Goal: Transaction & Acquisition: Purchase product/service

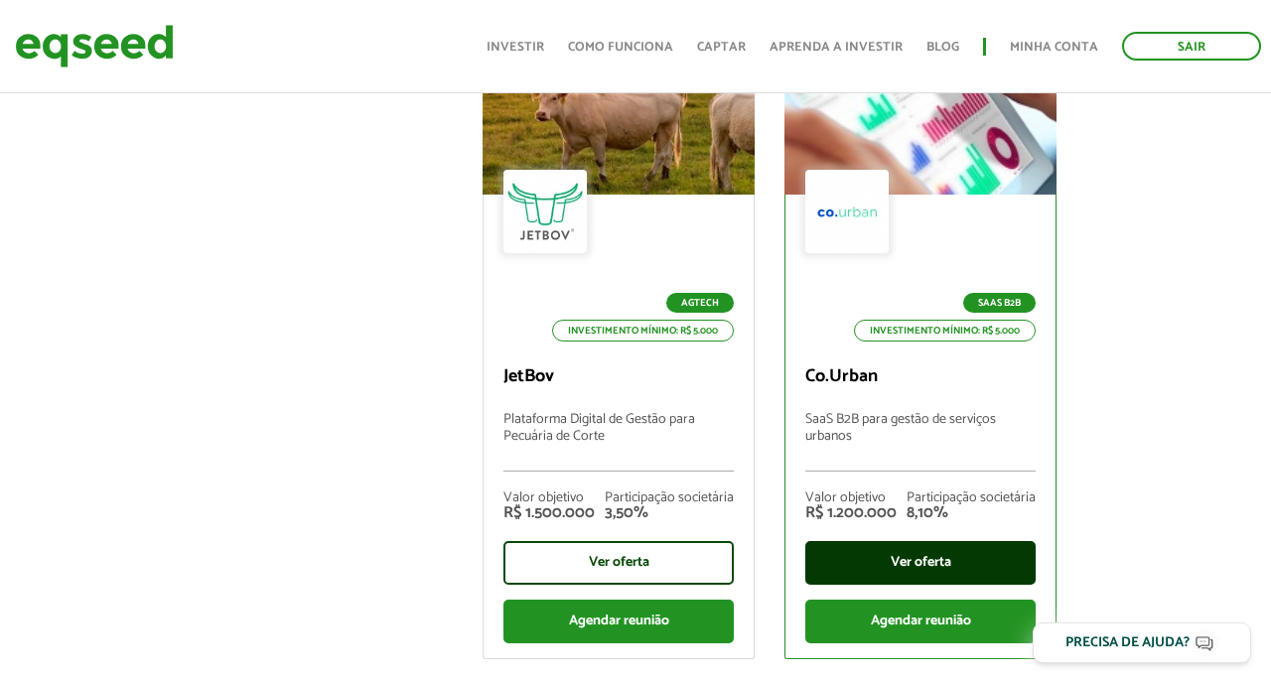
scroll to position [893, 0]
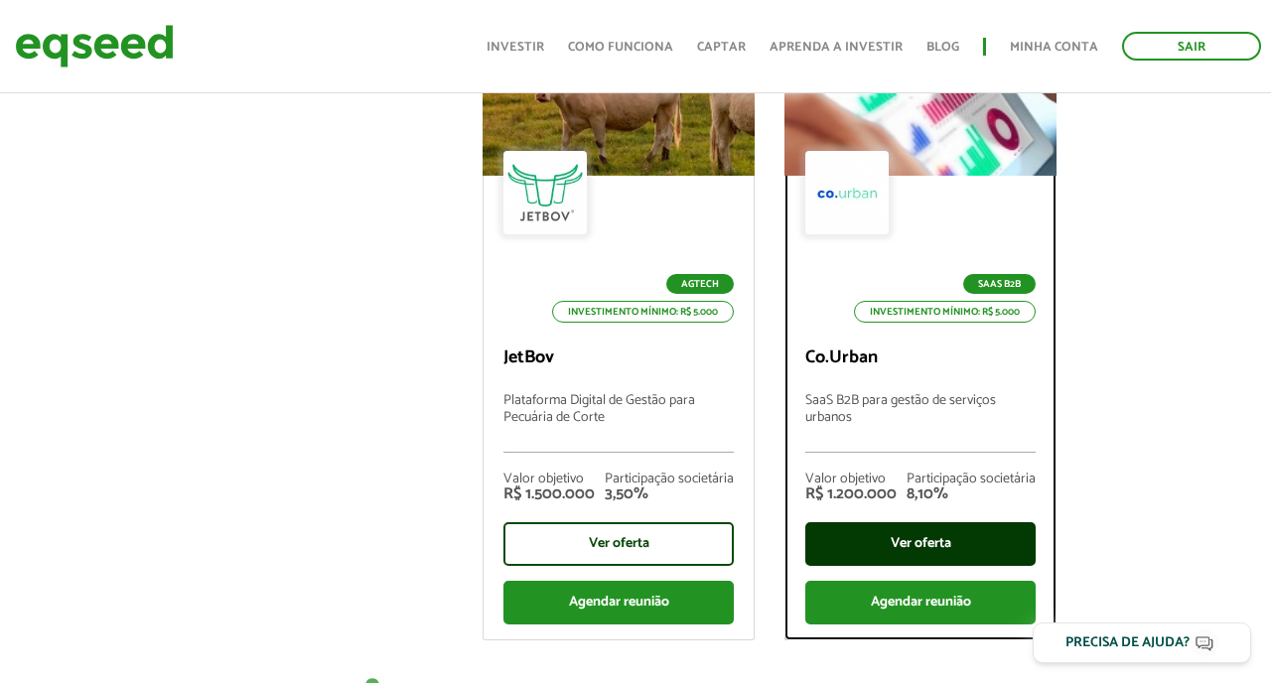
click at [922, 536] on div "Ver oferta" at bounding box center [920, 544] width 230 height 44
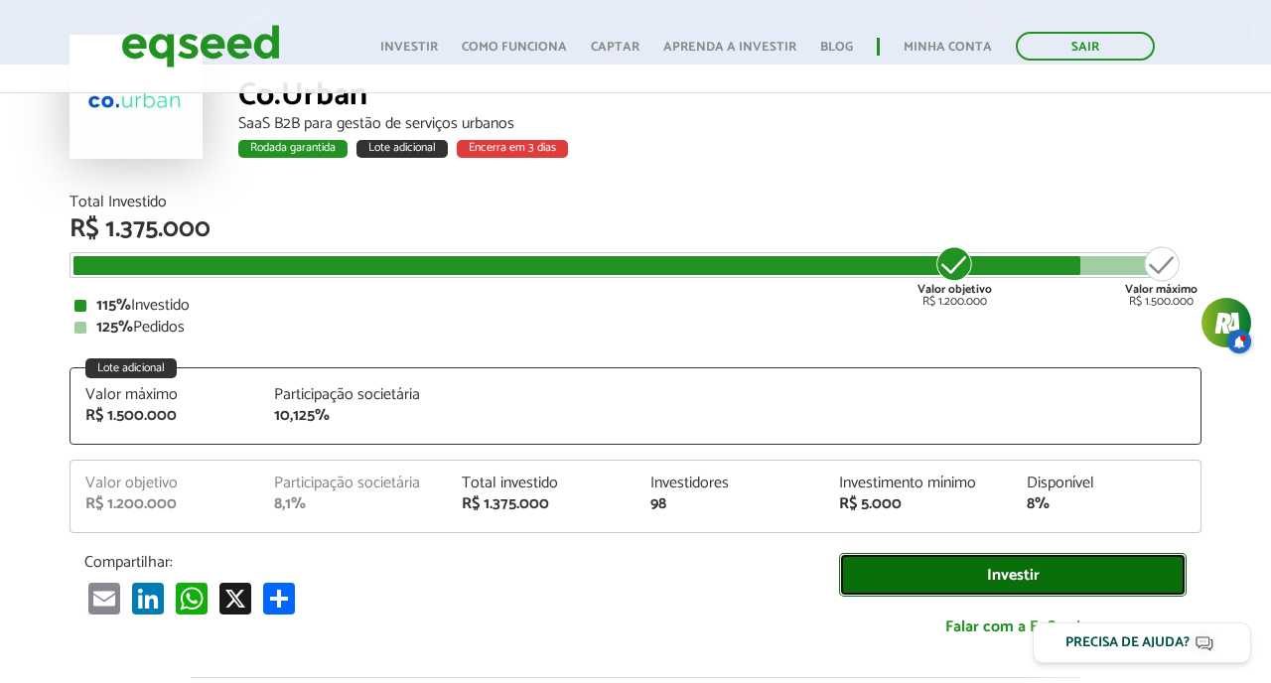
click at [942, 576] on link "Investir" at bounding box center [1013, 575] width 348 height 45
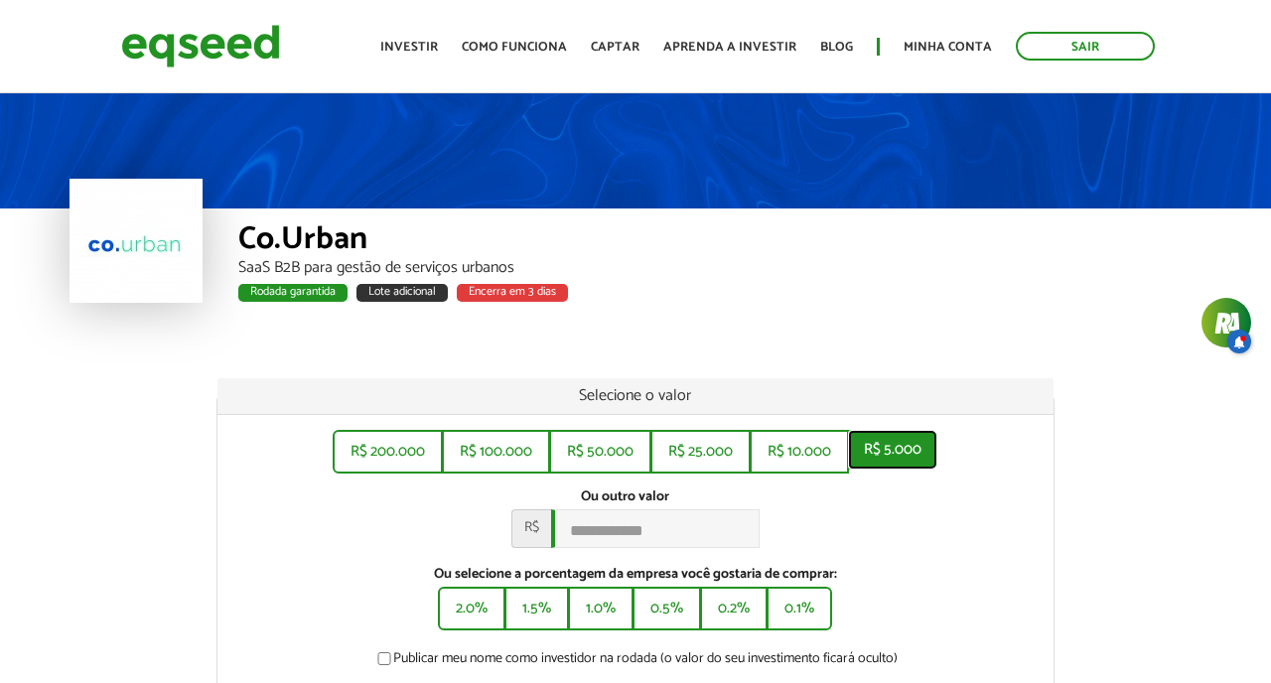
click at [894, 463] on button "R$ 5.000" at bounding box center [892, 450] width 89 height 40
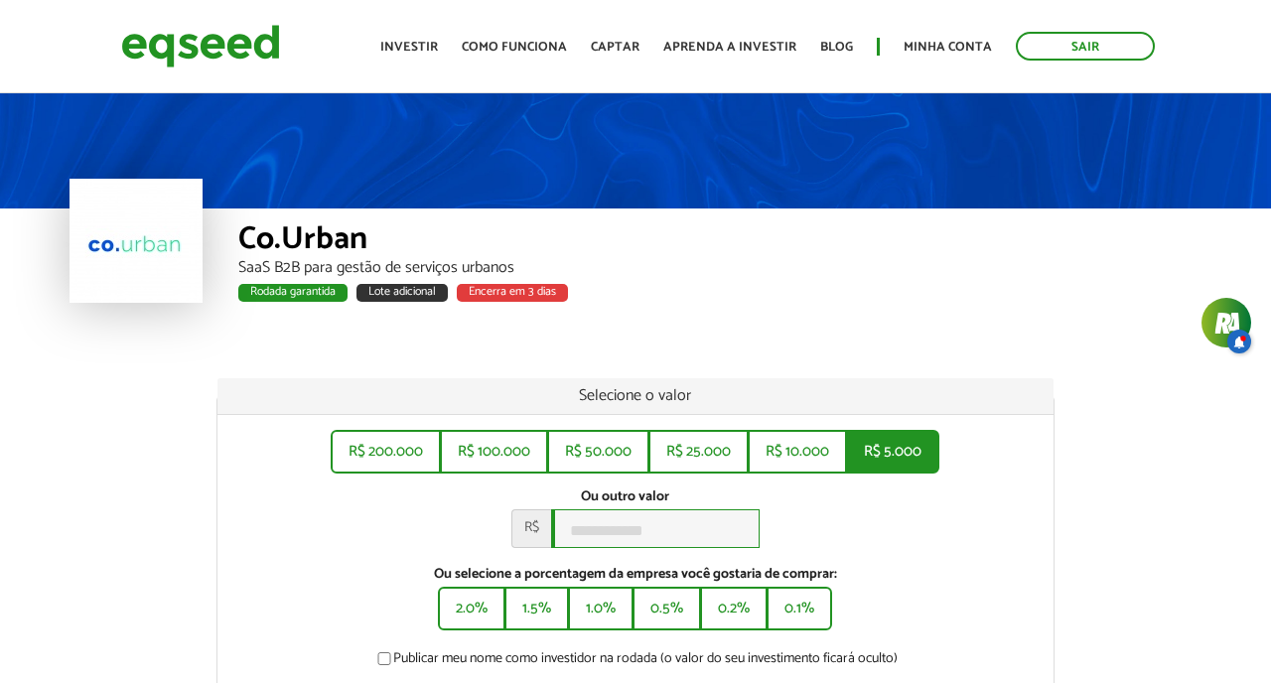
type input "*****"
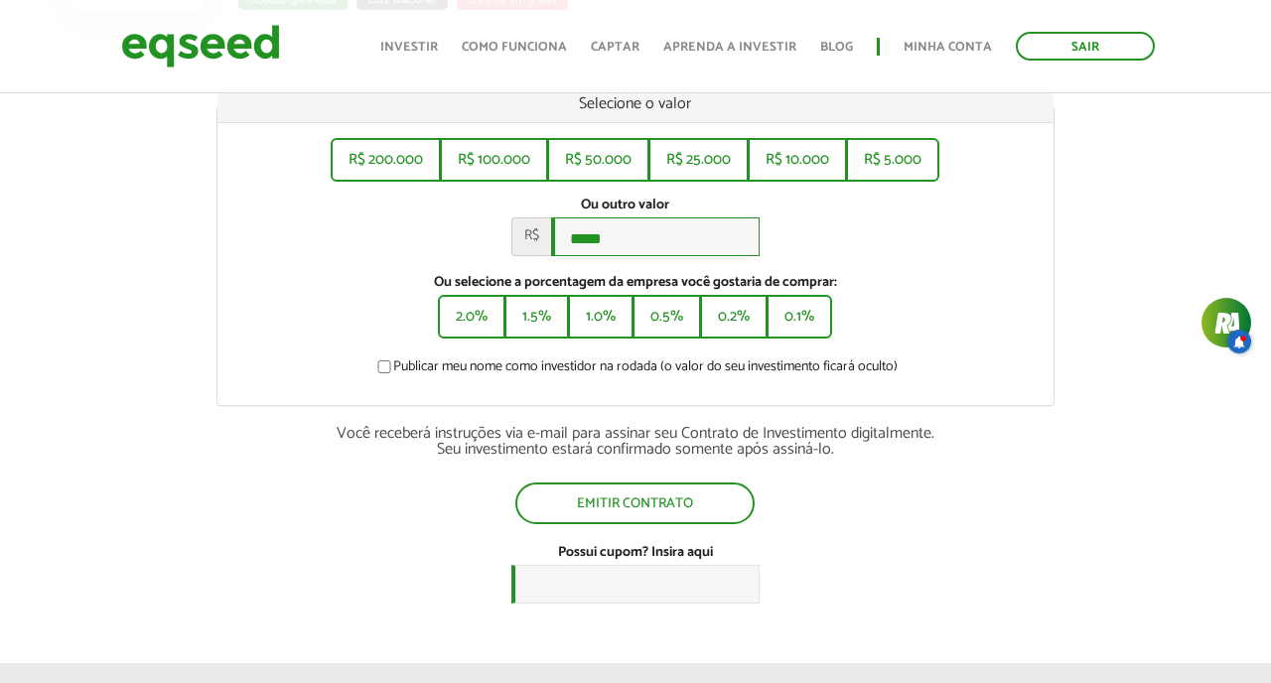
scroll to position [296, 0]
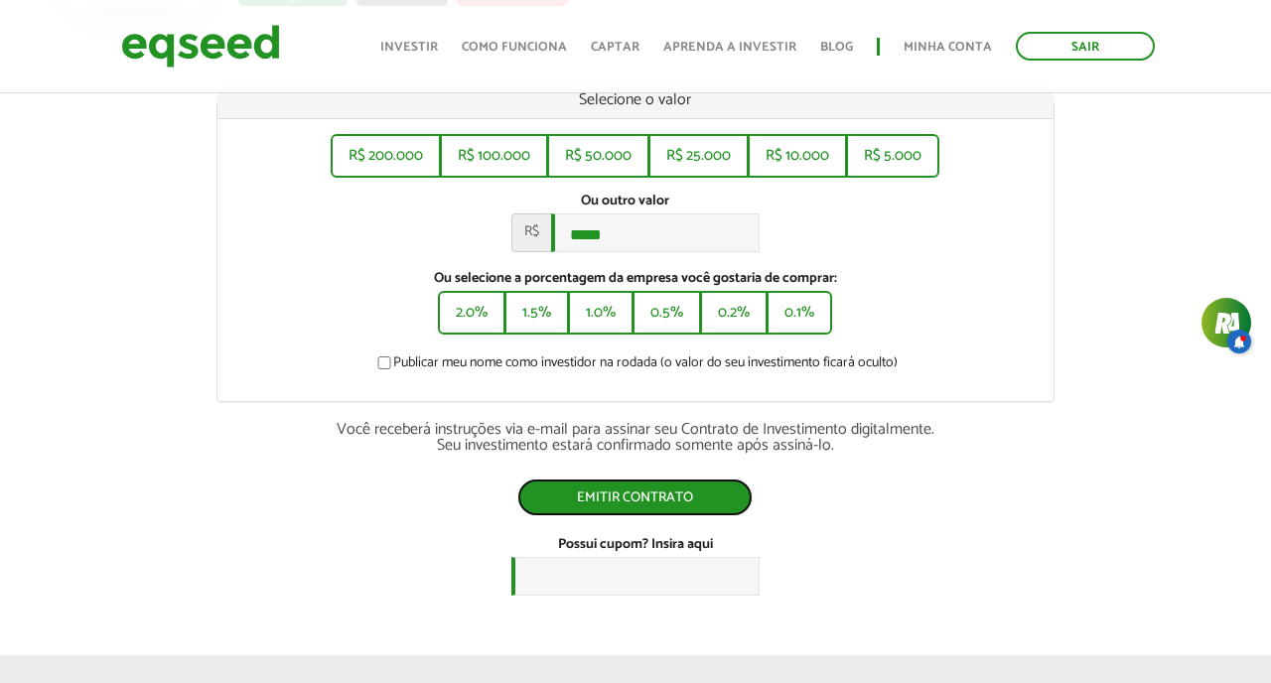
click at [666, 509] on button "Emitir contrato" at bounding box center [634, 498] width 235 height 38
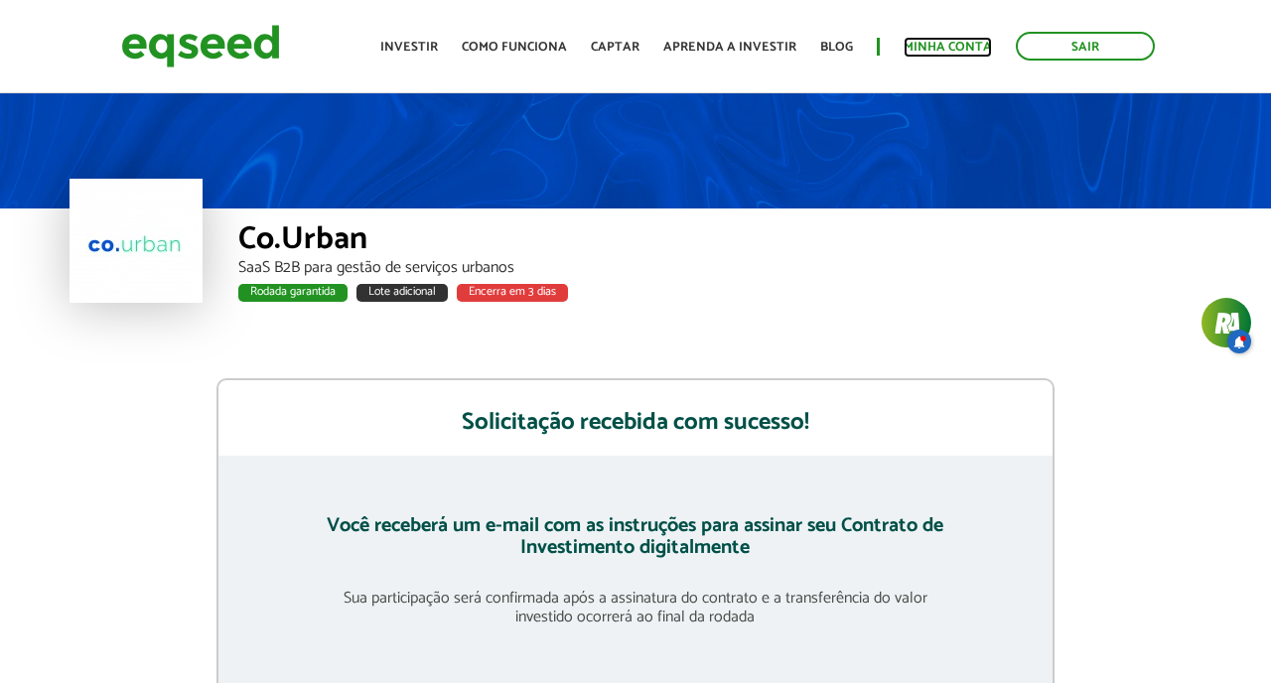
click at [942, 41] on link "Minha conta" at bounding box center [948, 47] width 88 height 13
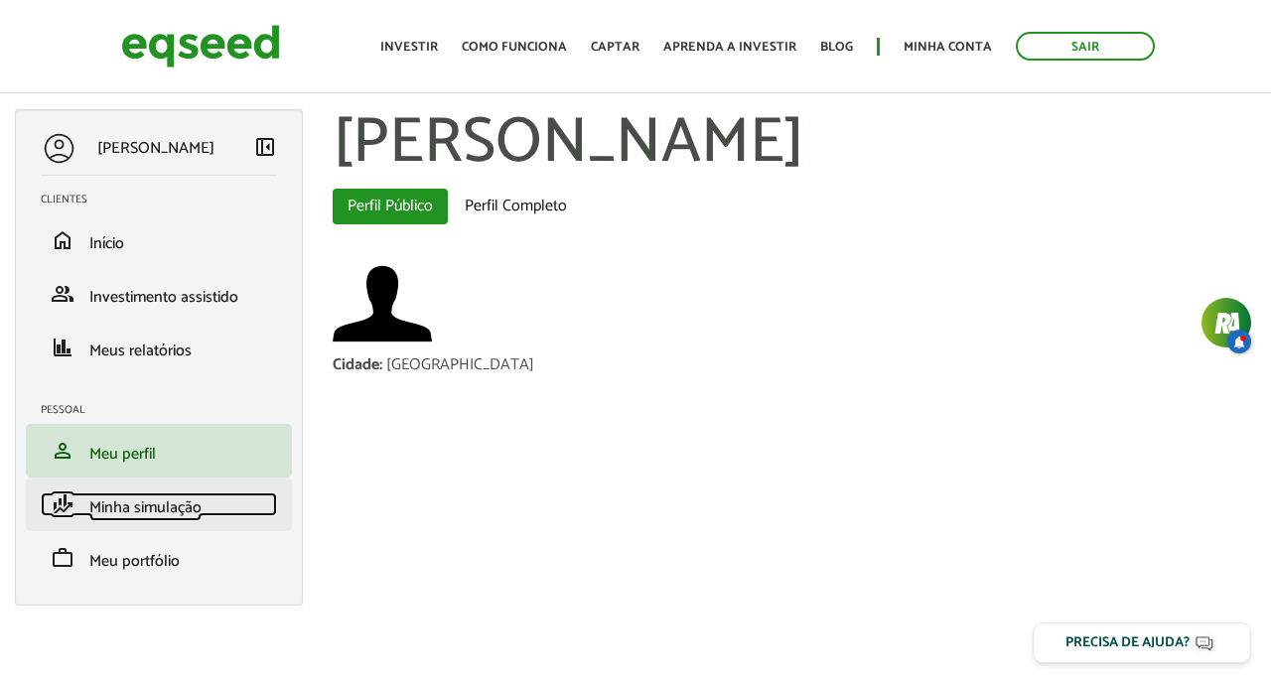
click at [158, 505] on span "Minha simulação" at bounding box center [145, 508] width 112 height 27
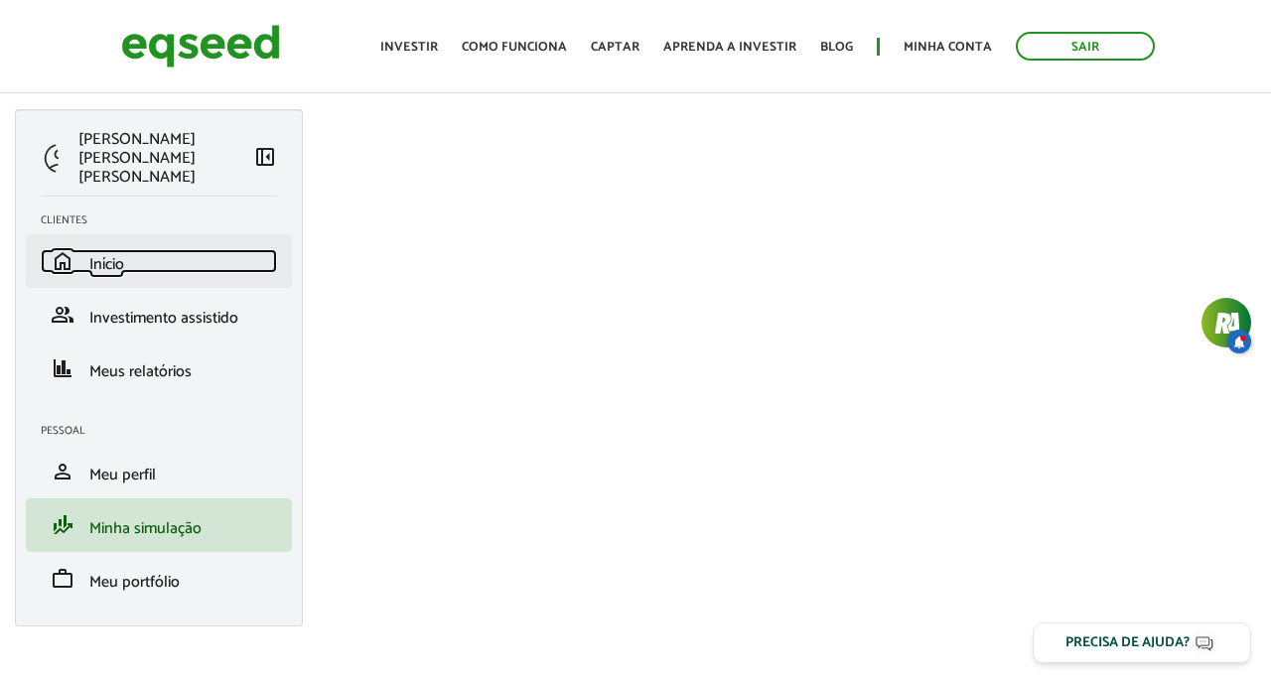
click at [106, 251] on span "Início" at bounding box center [106, 264] width 35 height 27
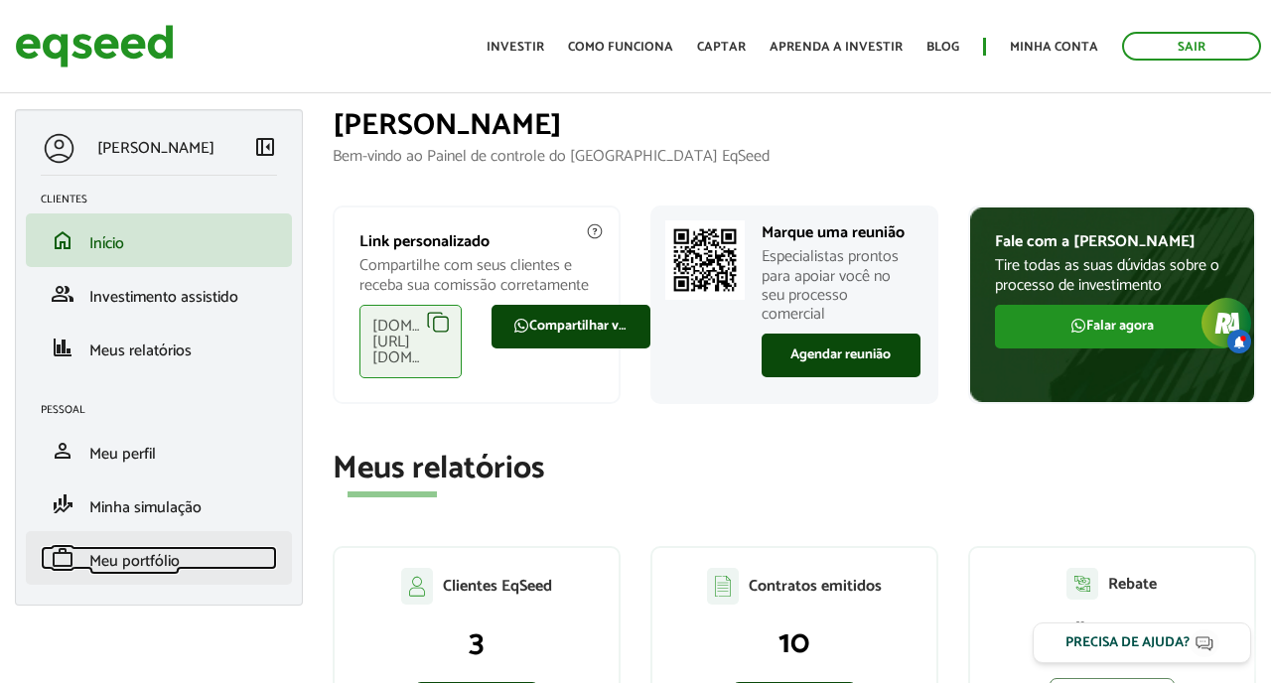
click at [152, 564] on span "Meu portfólio" at bounding box center [134, 561] width 90 height 27
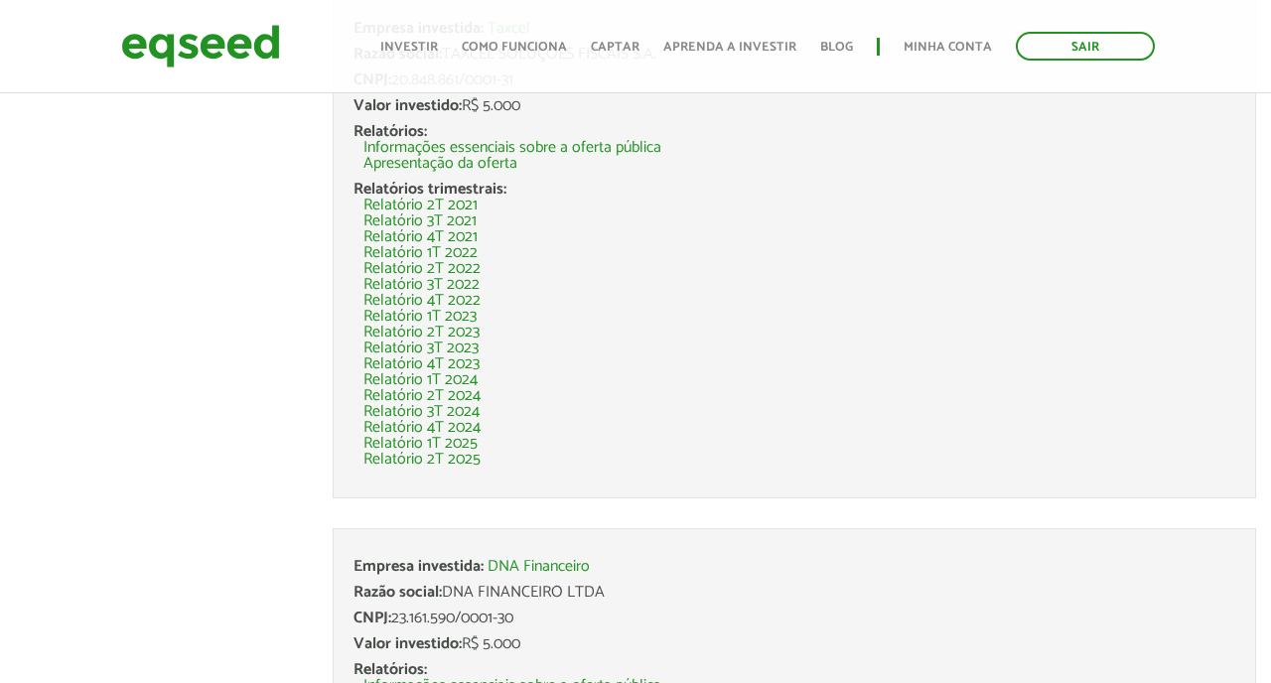
scroll to position [1757, 0]
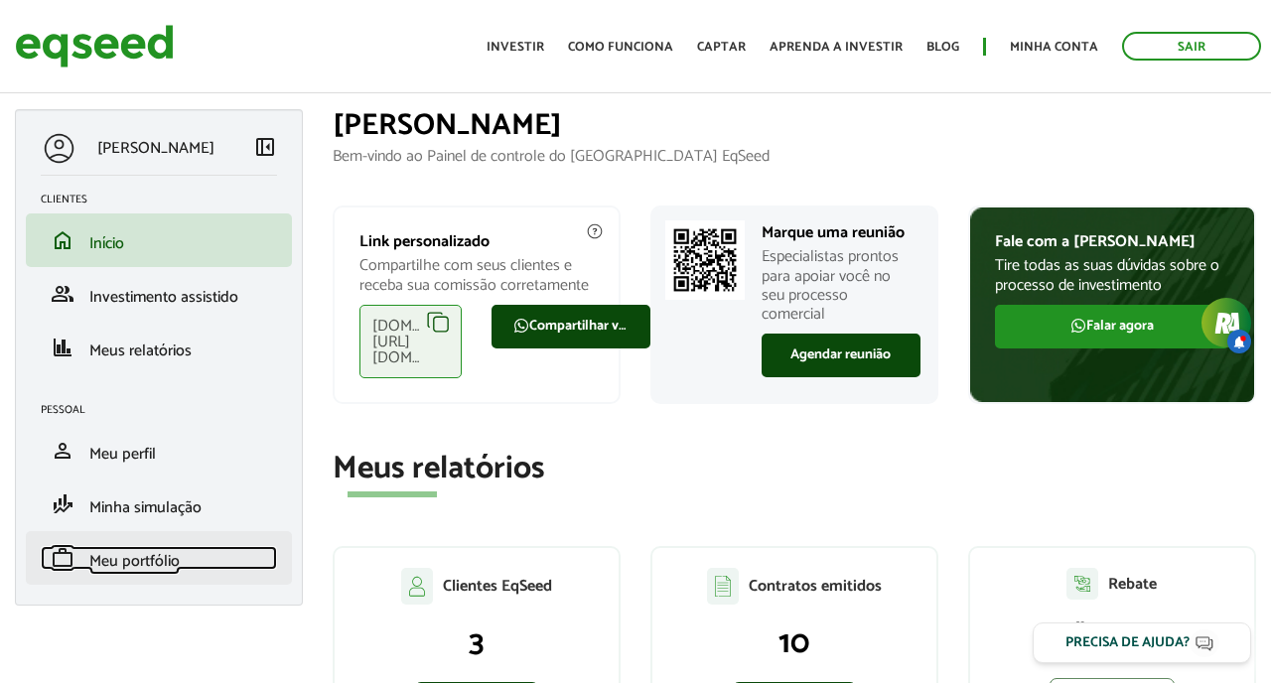
click at [156, 561] on span "Meu portfólio" at bounding box center [134, 561] width 90 height 27
